Goal: Information Seeking & Learning: Learn about a topic

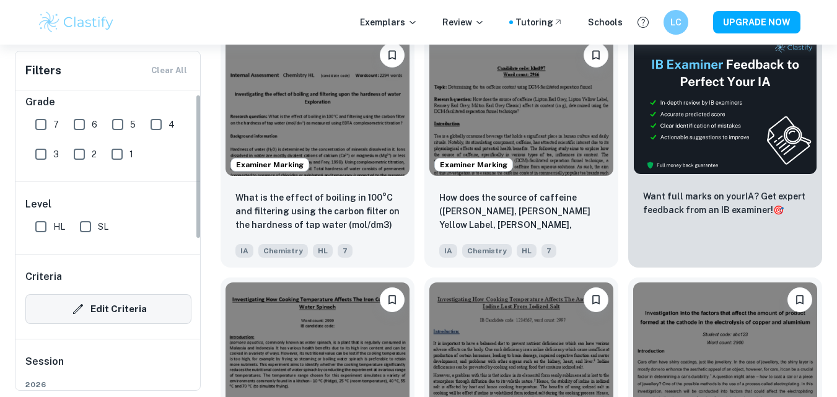
scroll to position [7, 0]
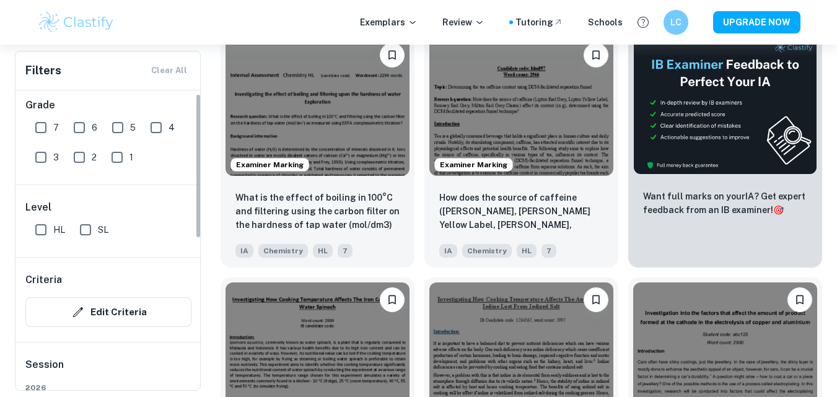
click at [45, 131] on input "7" at bounding box center [41, 127] width 25 height 25
checkbox input "true"
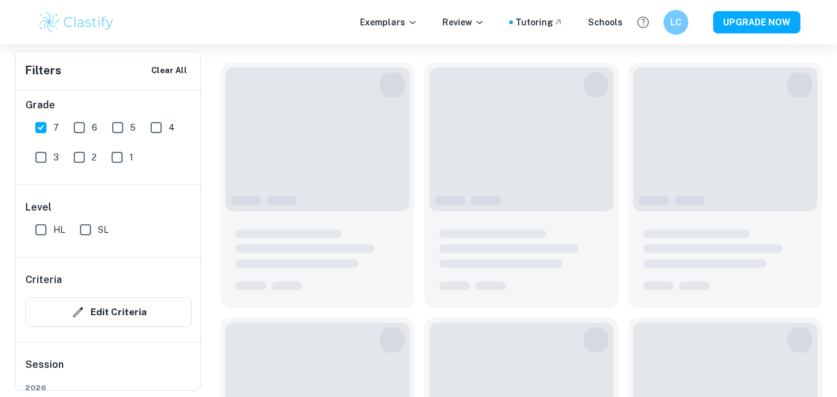
scroll to position [436, 0]
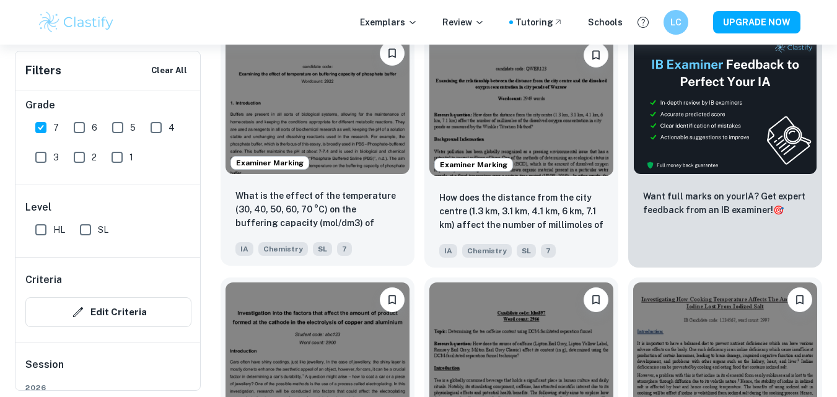
click at [350, 113] on img at bounding box center [318, 105] width 184 height 138
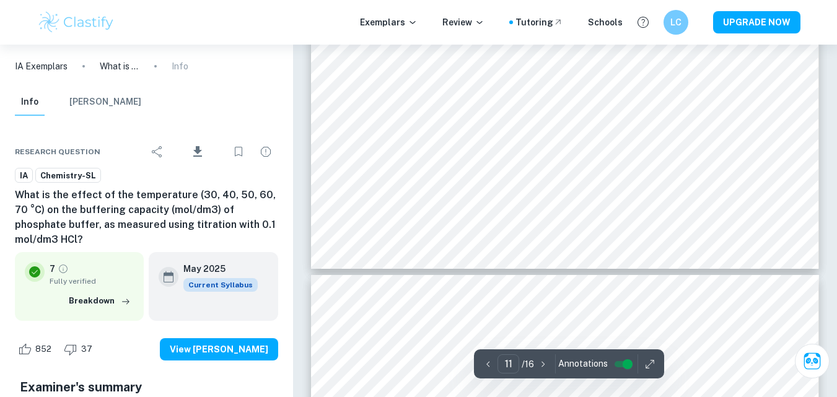
scroll to position [7991, 0]
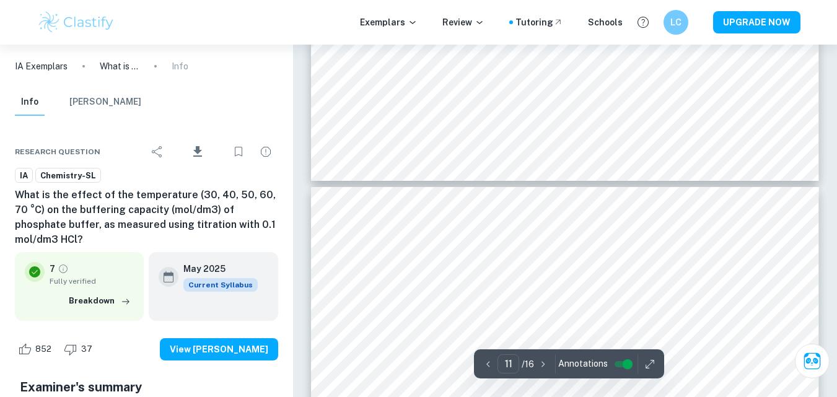
type input "10"
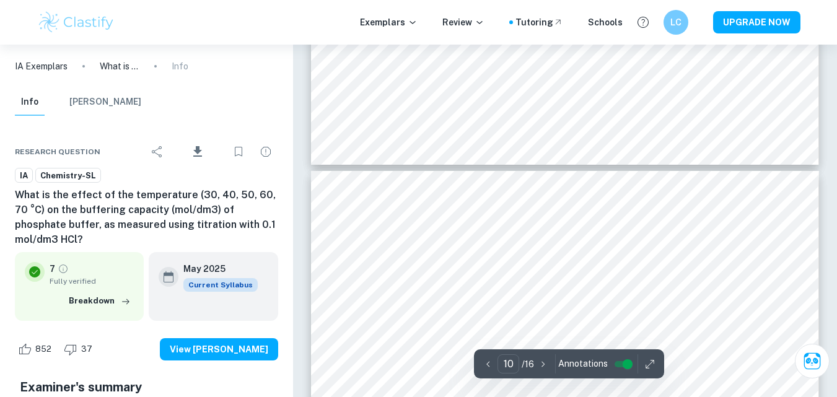
scroll to position [6647, 0]
